Goal: Communication & Community: Answer question/provide support

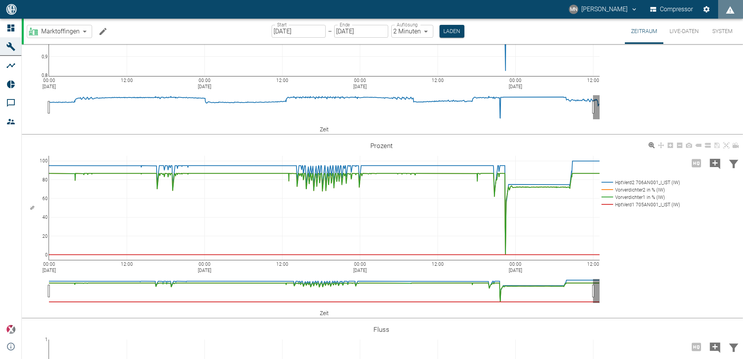
scroll to position [439, 0]
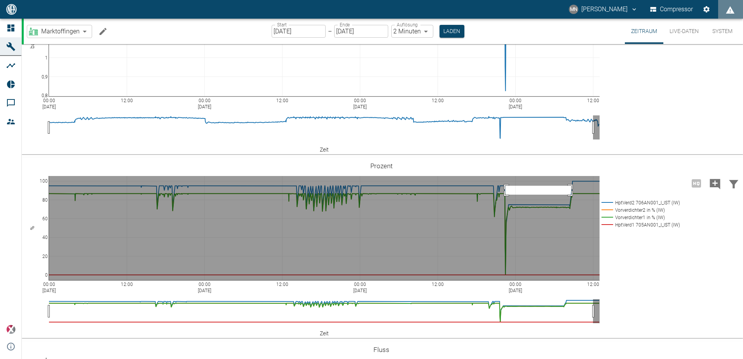
drag, startPoint x: 505, startPoint y: 186, endPoint x: 571, endPoint y: 195, distance: 66.7
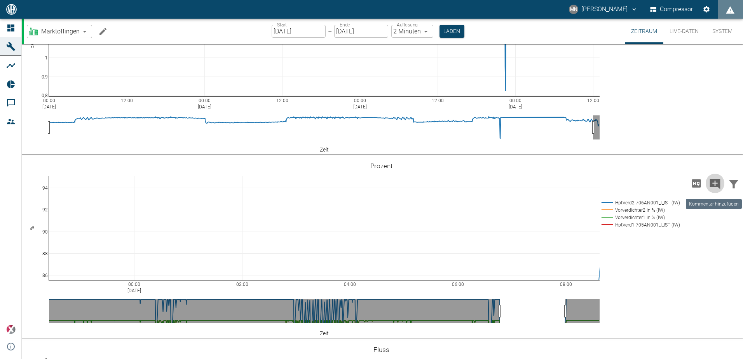
click at [712, 185] on icon "Kommentar hinzufügen" at bounding box center [715, 184] width 10 height 10
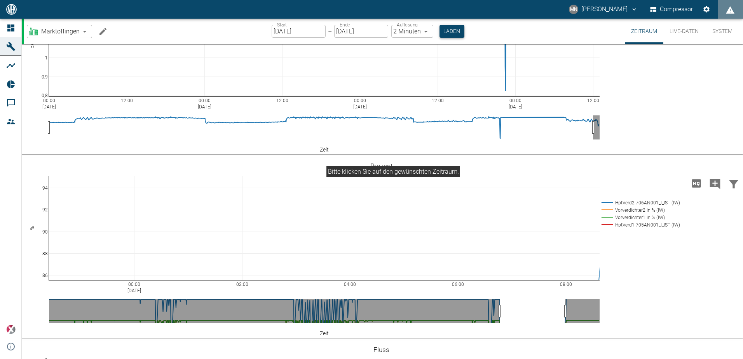
click at [452, 30] on button "Laden" at bounding box center [452, 31] width 25 height 13
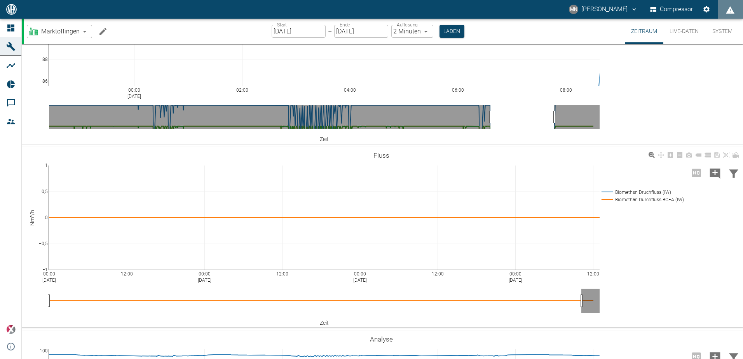
scroll to position [400, 0]
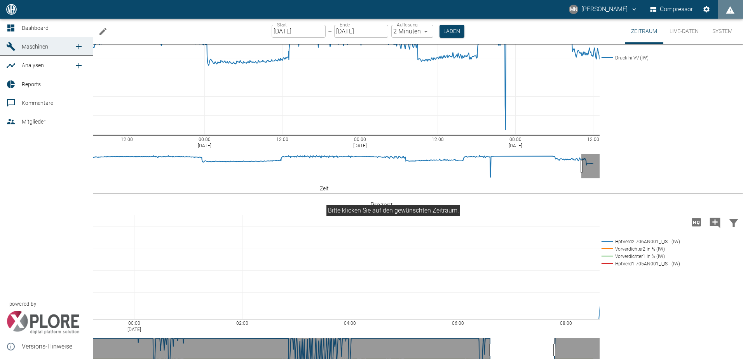
click at [11, 28] on icon at bounding box center [10, 27] width 9 height 9
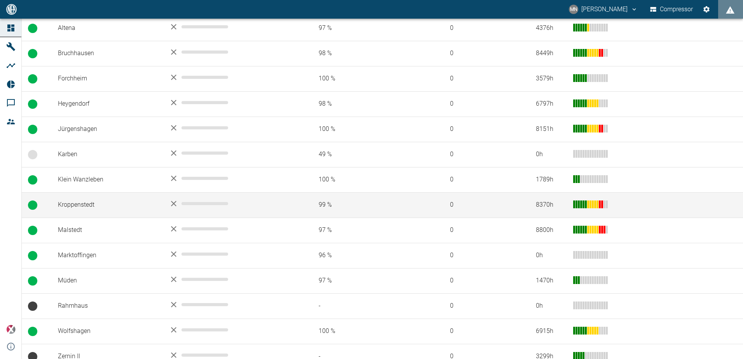
scroll to position [187, 0]
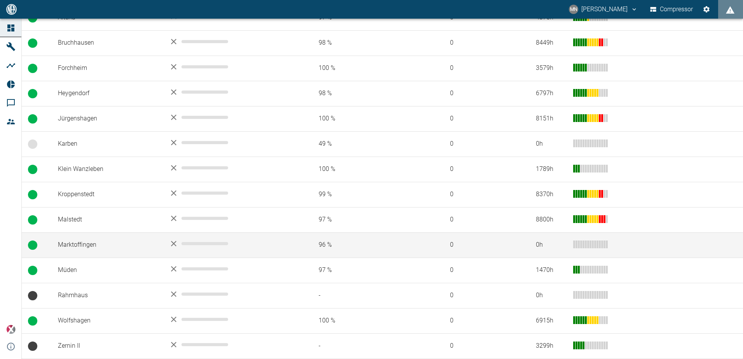
click at [94, 249] on td "Marktoffingen" at bounding box center [107, 244] width 111 height 25
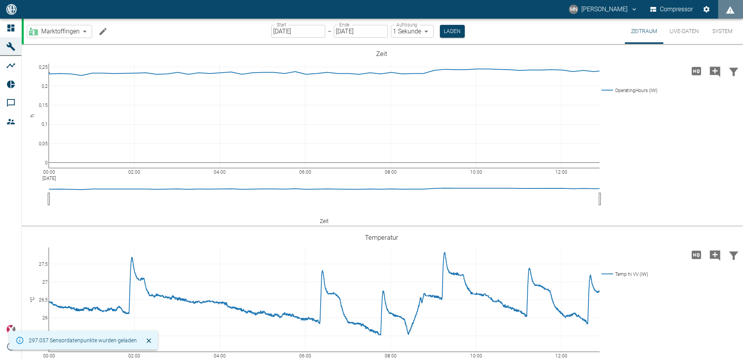
click at [276, 31] on input "[DATE]" at bounding box center [298, 31] width 54 height 13
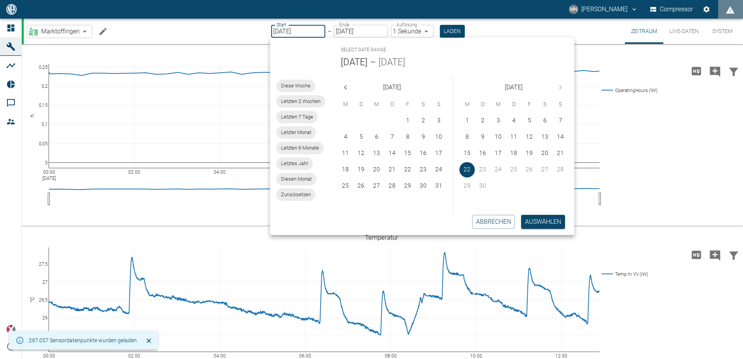
click at [276, 31] on input "[DATE]" at bounding box center [298, 31] width 54 height 13
click at [543, 153] on button "20" at bounding box center [545, 154] width 16 height 16
type input "[DATE]"
type input "2min"
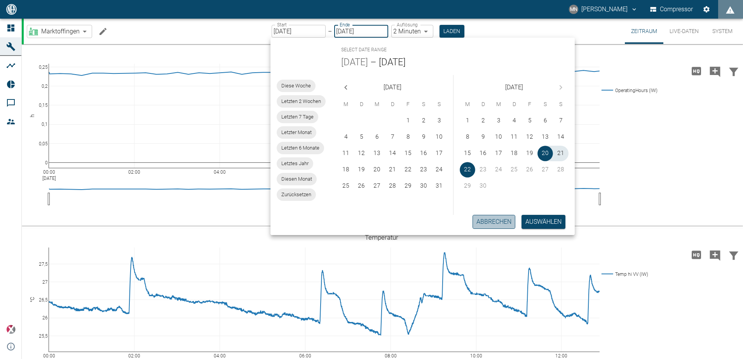
click at [489, 221] on button "Abbrechen" at bounding box center [494, 222] width 43 height 14
type input "[DATE]"
type input "1sec"
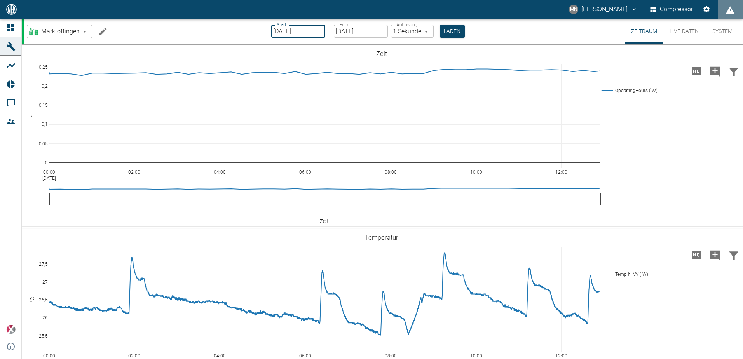
click at [278, 32] on input "[DATE]" at bounding box center [298, 31] width 54 height 13
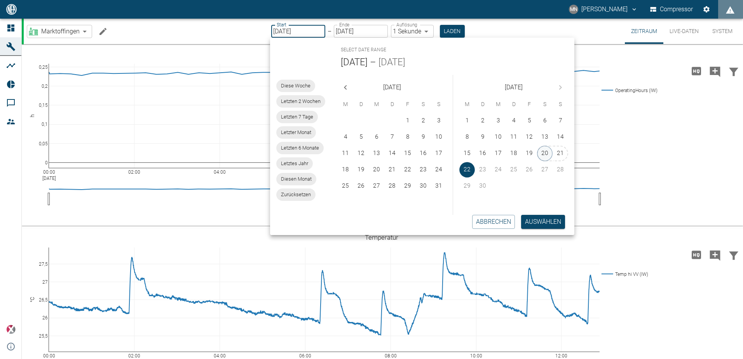
click at [546, 152] on button "20" at bounding box center [545, 154] width 16 height 16
type input "[DATE]"
type input "2min"
click at [555, 222] on button "Auswählen" at bounding box center [544, 222] width 44 height 14
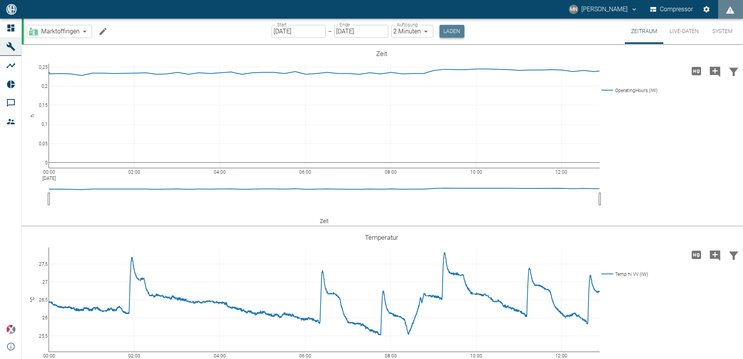
click at [449, 31] on button "Laden" at bounding box center [452, 31] width 25 height 13
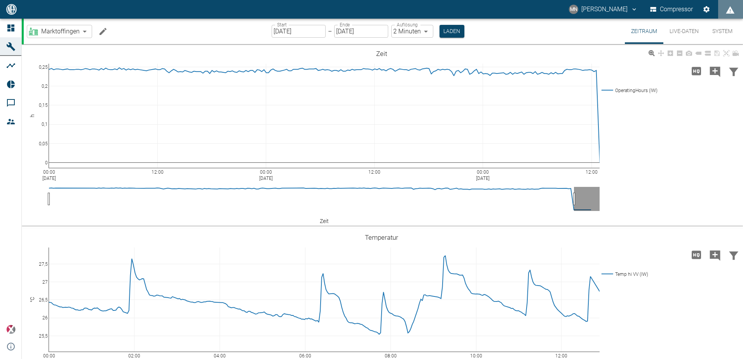
drag, startPoint x: 463, startPoint y: 199, endPoint x: 86, endPoint y: 194, distance: 377.8
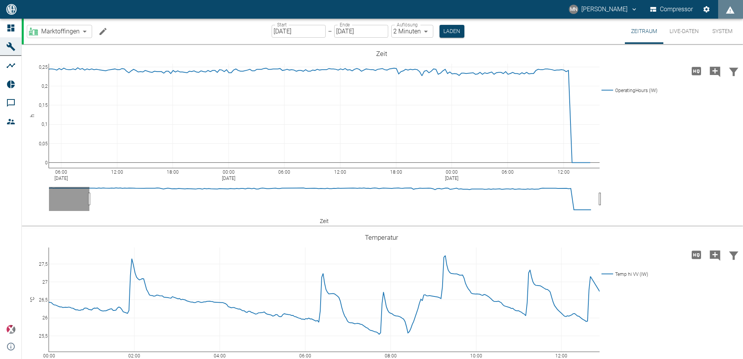
drag, startPoint x: 572, startPoint y: 197, endPoint x: 613, endPoint y: 192, distance: 40.8
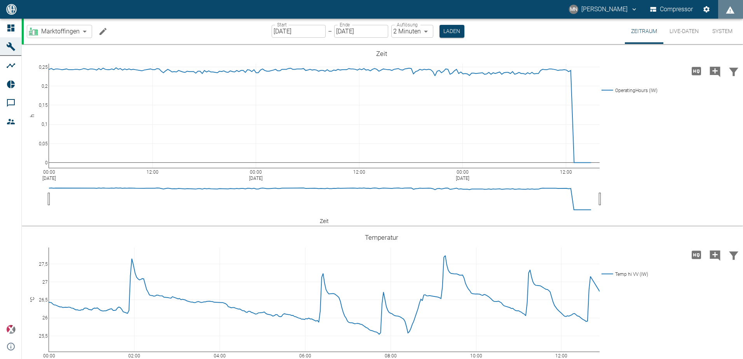
drag, startPoint x: 91, startPoint y: 197, endPoint x: 11, endPoint y: 211, distance: 81.0
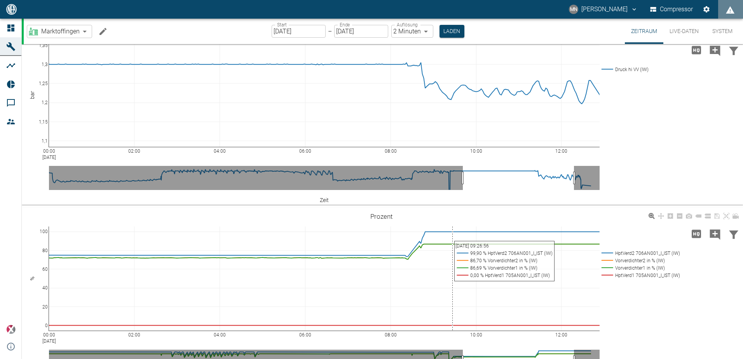
scroll to position [350, 0]
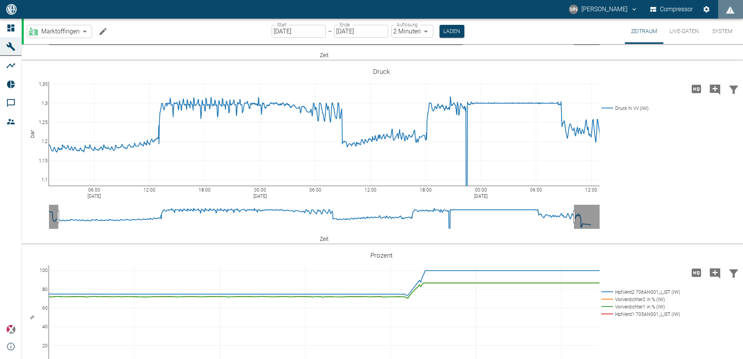
drag, startPoint x: 462, startPoint y: 217, endPoint x: 6, endPoint y: 225, distance: 456.4
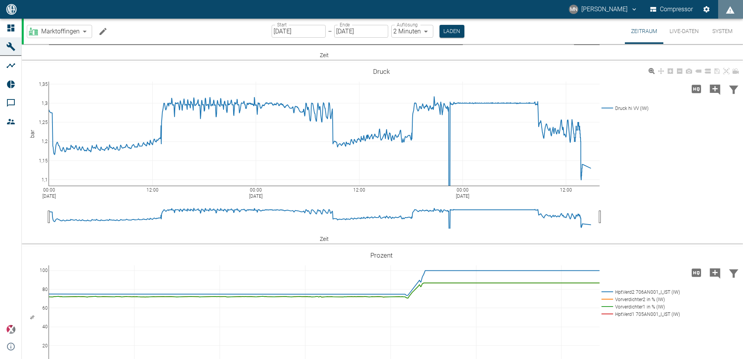
drag, startPoint x: 574, startPoint y: 216, endPoint x: 727, endPoint y: 209, distance: 153.7
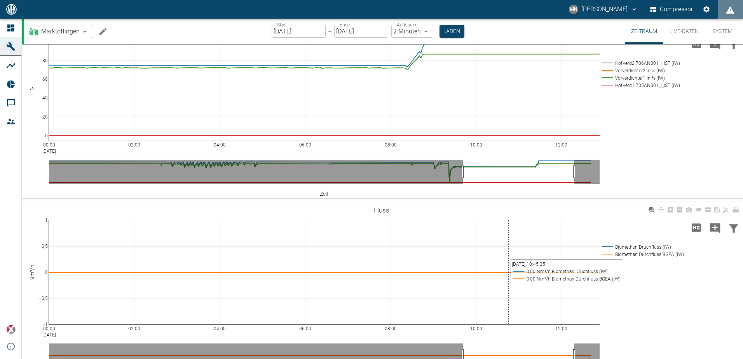
scroll to position [583, 0]
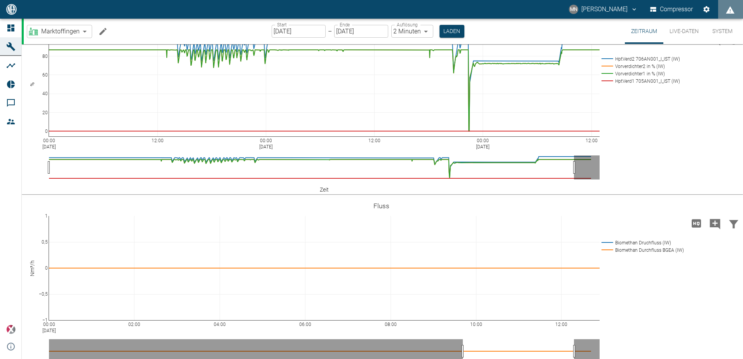
drag, startPoint x: 462, startPoint y: 171, endPoint x: -2, endPoint y: 227, distance: 467.1
click at [0, 227] on html "MN [PERSON_NAME] Compressor Dashboard Maschinen Analysen Reports Kommentare Mit…" at bounding box center [371, 179] width 743 height 359
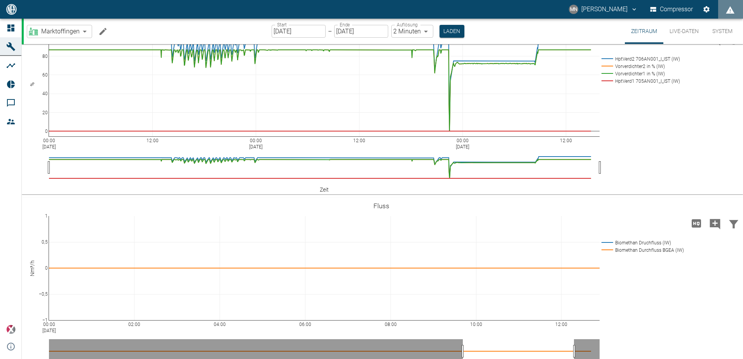
drag, startPoint x: 574, startPoint y: 164, endPoint x: 655, endPoint y: 164, distance: 80.8
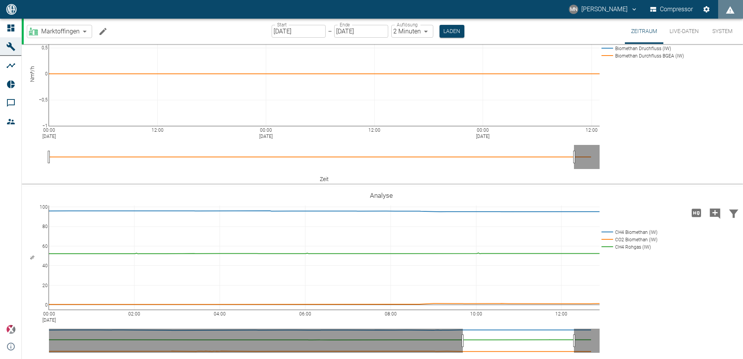
drag, startPoint x: 463, startPoint y: 158, endPoint x: -2, endPoint y: 206, distance: 467.3
click at [0, 206] on html "MN [PERSON_NAME] Compressor Dashboard Maschinen Analysen Reports Kommentare Mit…" at bounding box center [371, 179] width 743 height 359
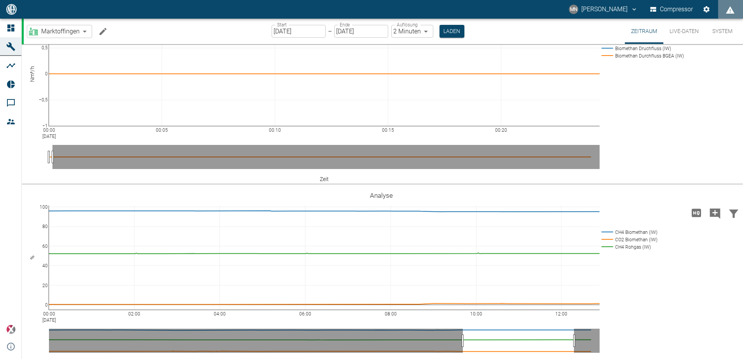
drag, startPoint x: 52, startPoint y: 156, endPoint x: 5, endPoint y: 157, distance: 47.8
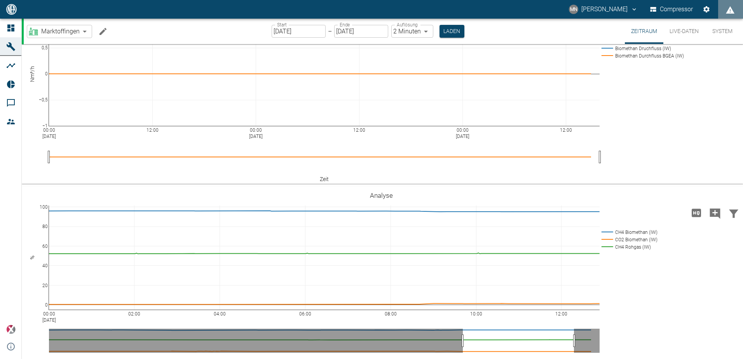
drag, startPoint x: 53, startPoint y: 156, endPoint x: 609, endPoint y: 151, distance: 556.6
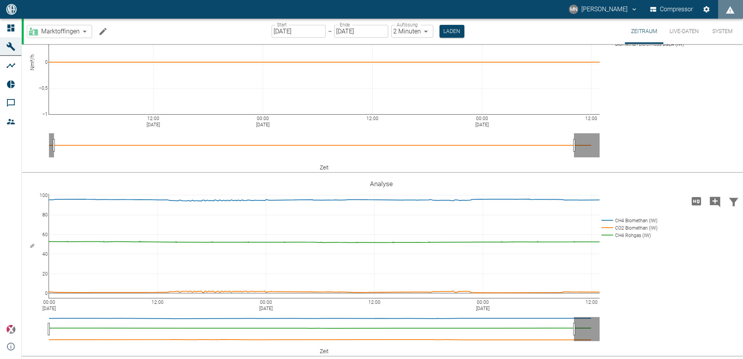
drag, startPoint x: 462, startPoint y: 329, endPoint x: 28, endPoint y: 332, distance: 434.5
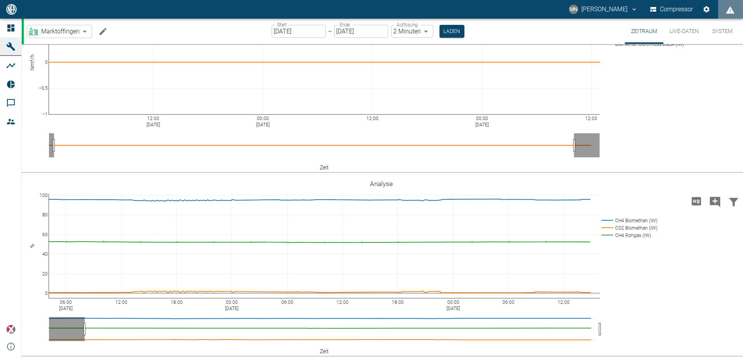
drag, startPoint x: 89, startPoint y: 329, endPoint x: 26, endPoint y: 329, distance: 62.6
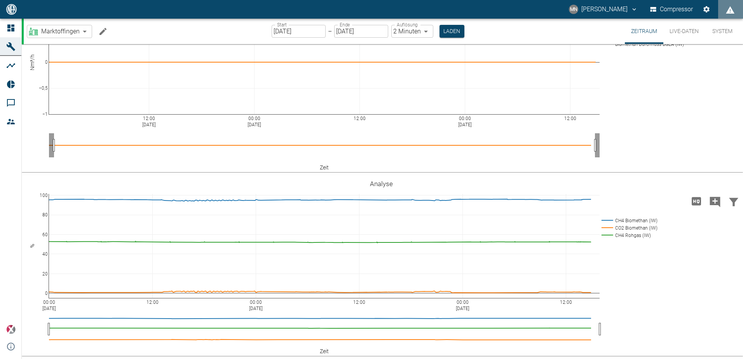
drag, startPoint x: 576, startPoint y: 146, endPoint x: 613, endPoint y: 143, distance: 37.4
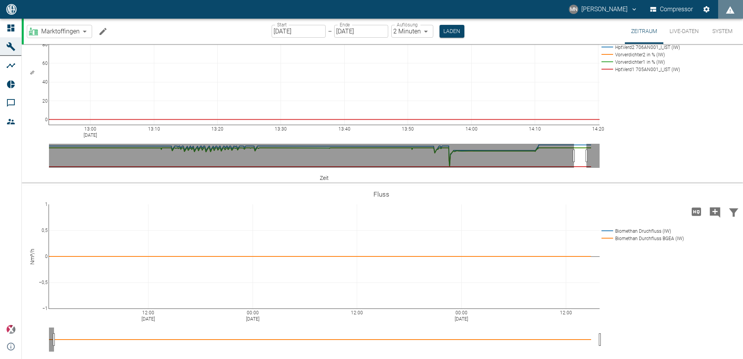
scroll to position [439, 0]
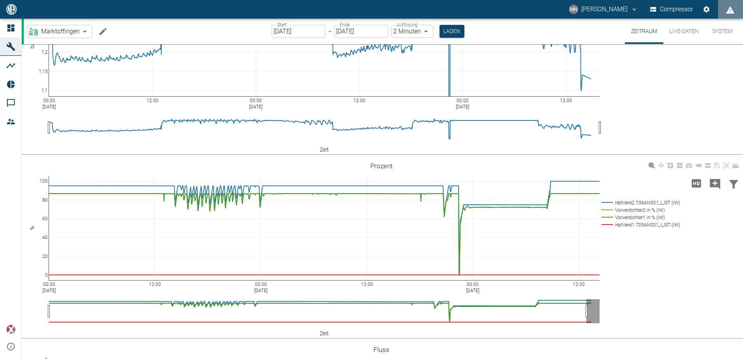
drag, startPoint x: 575, startPoint y: 311, endPoint x: 29, endPoint y: 306, distance: 545.7
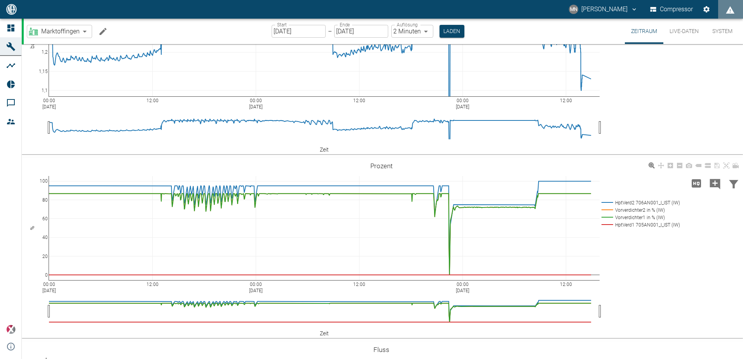
drag, startPoint x: 588, startPoint y: 312, endPoint x: 614, endPoint y: 309, distance: 26.2
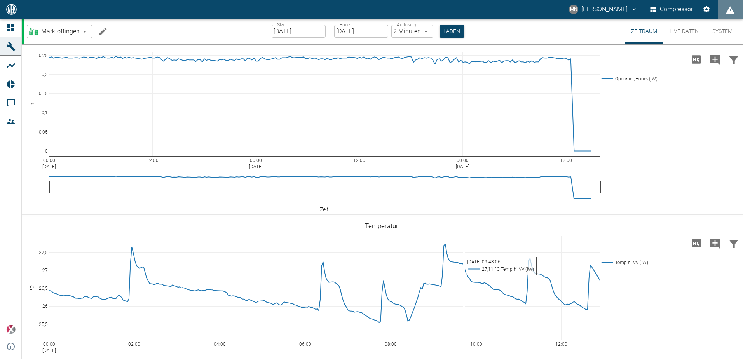
scroll to position [167, 0]
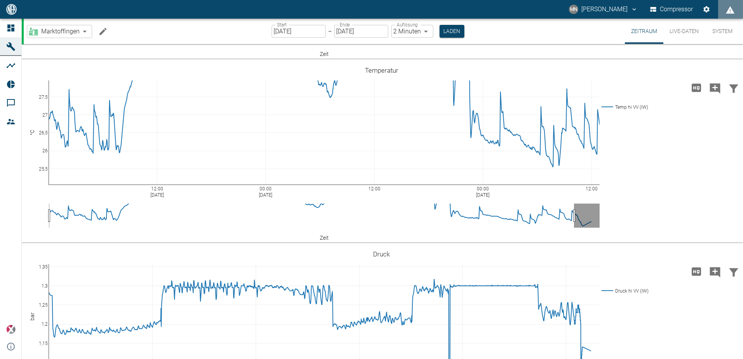
drag, startPoint x: 463, startPoint y: 220, endPoint x: 47, endPoint y: 220, distance: 415.5
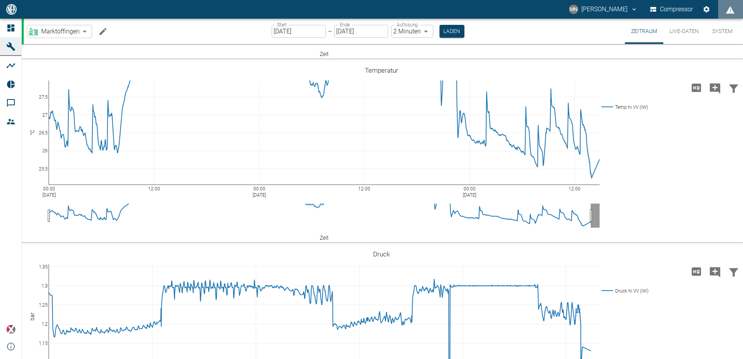
drag, startPoint x: 574, startPoint y: 218, endPoint x: 612, endPoint y: 217, distance: 37.3
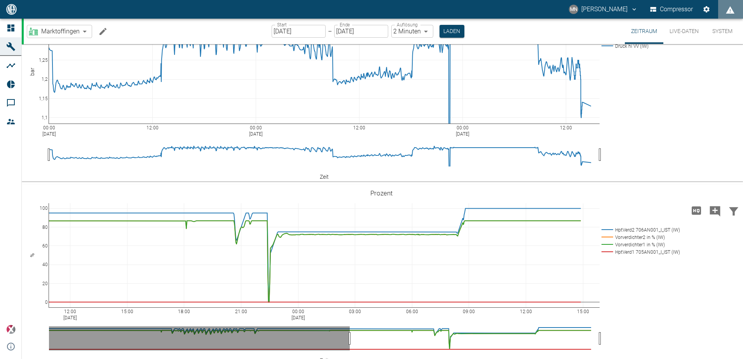
scroll to position [466, 0]
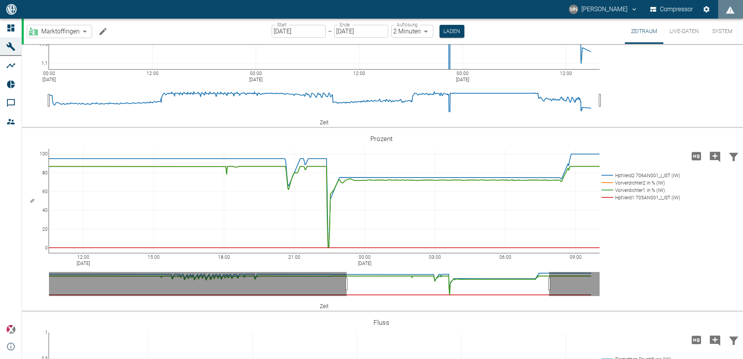
drag, startPoint x: 347, startPoint y: 284, endPoint x: 549, endPoint y: 281, distance: 202.5
click at [713, 157] on icon "Kommentar hinzufügen" at bounding box center [715, 157] width 12 height 12
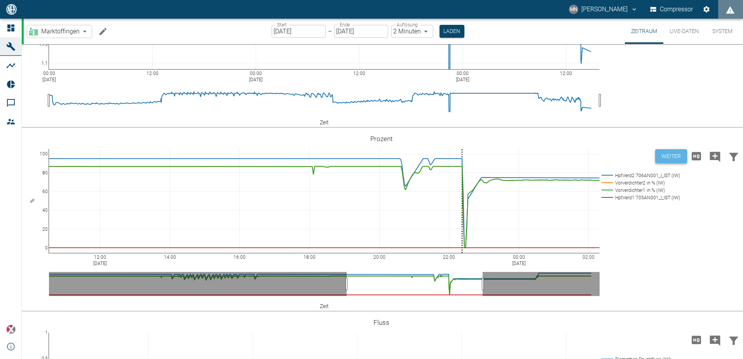
click at [668, 158] on button "Weiter" at bounding box center [671, 156] width 32 height 14
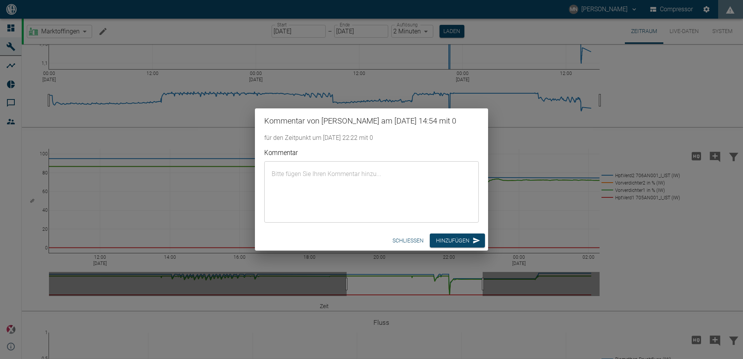
click at [377, 188] on textarea "Kommentar" at bounding box center [372, 192] width 204 height 49
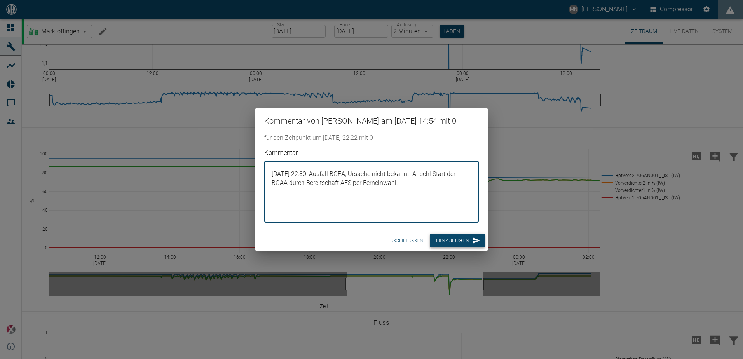
type textarea "[DATE] 22:30: Ausfall BGEA, Ursache nicht bekannt. Anschl Start der BGAA durch …"
click at [462, 237] on button "Hinzufügen" at bounding box center [457, 241] width 55 height 14
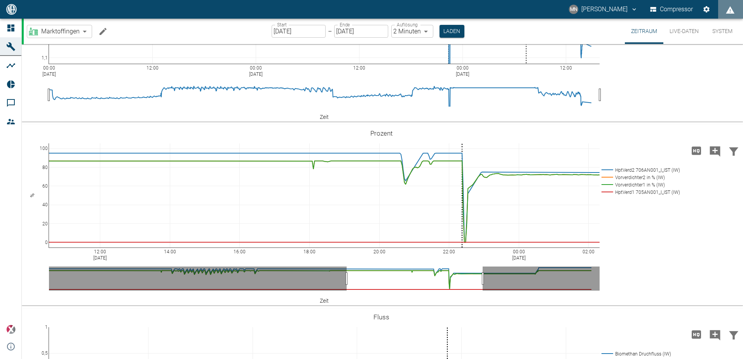
scroll to position [478, 0]
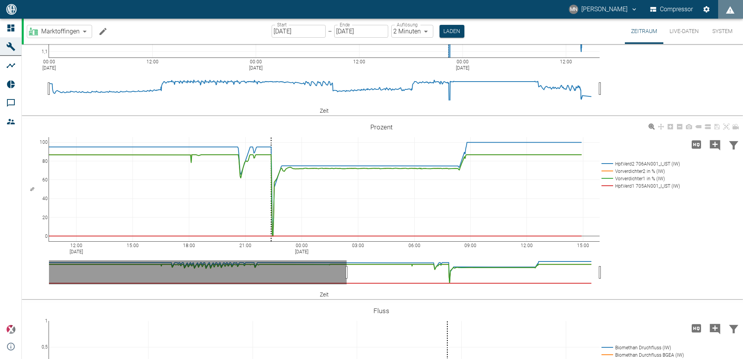
drag, startPoint x: 483, startPoint y: 272, endPoint x: 670, endPoint y: 272, distance: 186.9
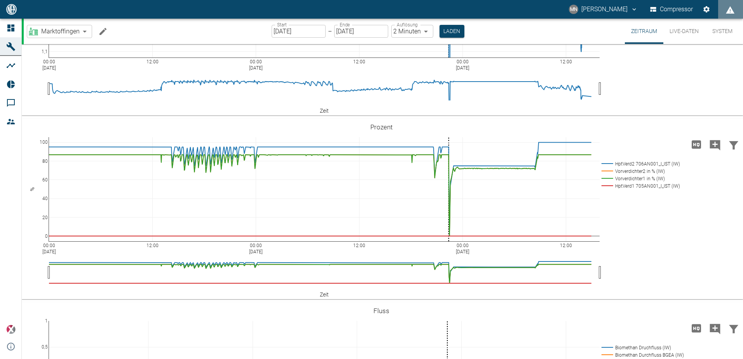
drag, startPoint x: 348, startPoint y: 276, endPoint x: 21, endPoint y: 281, distance: 326.9
click at [454, 32] on button "Laden" at bounding box center [452, 31] width 25 height 13
click at [683, 30] on button "Live-Daten" at bounding box center [684, 31] width 42 height 25
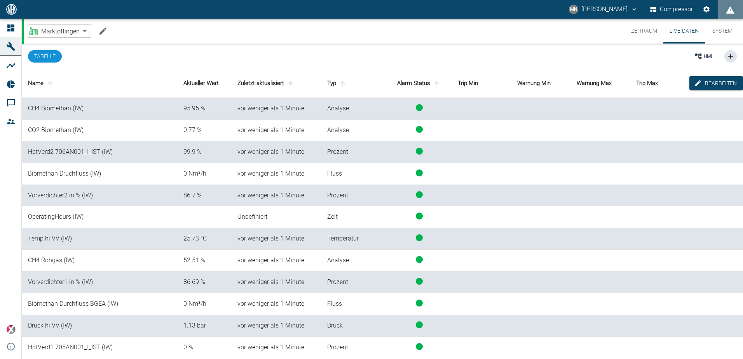
scroll to position [1, 0]
